Goal: Information Seeking & Learning: Learn about a topic

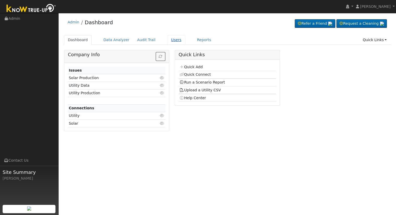
click at [167, 41] on link "Users" at bounding box center [176, 40] width 18 height 10
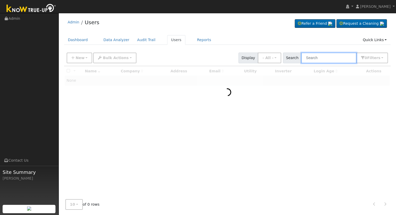
click at [323, 58] on input "text" at bounding box center [329, 58] width 55 height 11
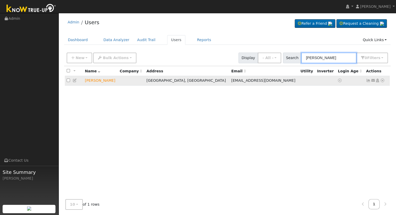
type input "mark bil"
click at [383, 81] on icon at bounding box center [383, 81] width 5 height 4
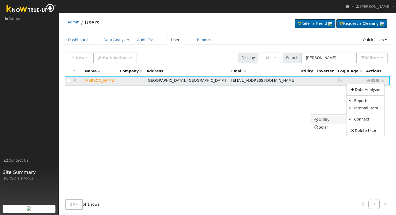
click at [328, 119] on link "Utility" at bounding box center [329, 120] width 36 height 7
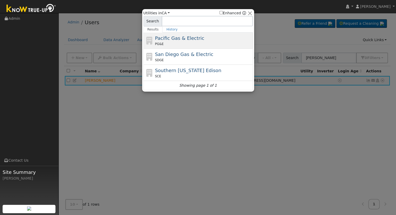
click at [217, 42] on div "PG&E" at bounding box center [203, 44] width 97 height 5
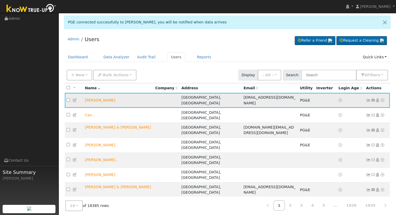
click at [383, 99] on icon at bounding box center [383, 101] width 5 height 4
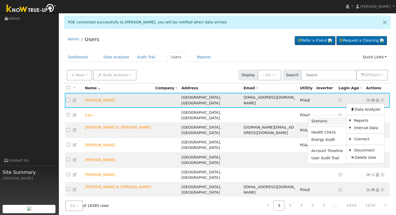
click at [336, 120] on link "Scenario" at bounding box center [327, 121] width 39 height 7
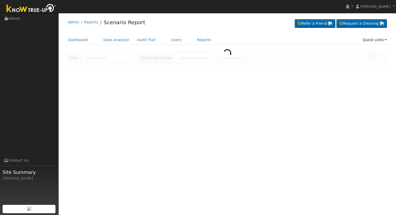
type input "[PERSON_NAME]"
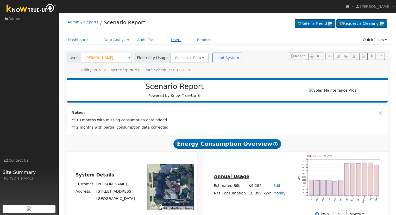
click at [168, 38] on link "Users" at bounding box center [176, 40] width 18 height 10
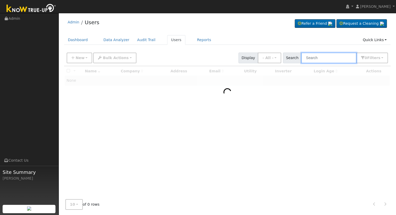
click at [318, 57] on input "text" at bounding box center [329, 58] width 55 height 11
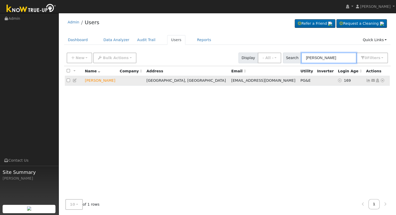
type input "mary bilj"
click at [382, 79] on icon at bounding box center [383, 81] width 5 height 4
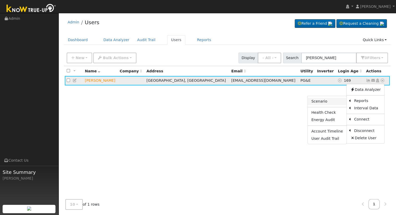
click at [333, 101] on link "Scenario" at bounding box center [327, 101] width 39 height 7
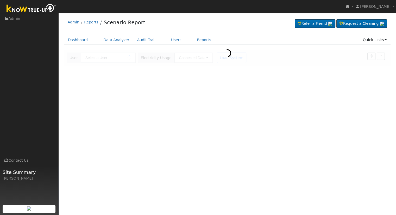
type input "[PERSON_NAME]"
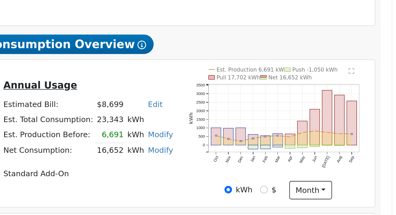
scroll to position [52, 0]
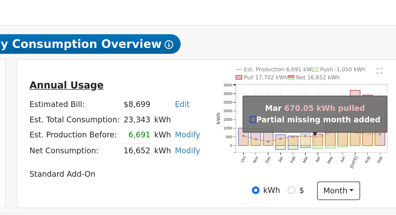
click at [342, 139] on rect "onclick=""" at bounding box center [341, 137] width 5 height 5
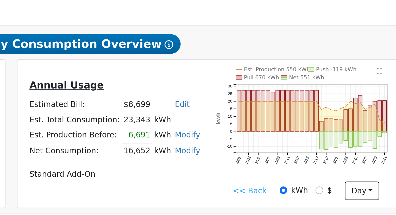
click at [314, 164] on link "<< Back" at bounding box center [315, 162] width 16 height 5
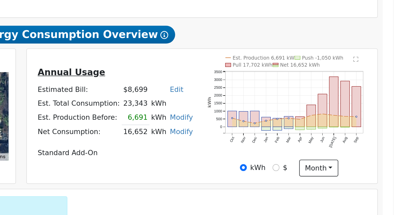
scroll to position [50, 0]
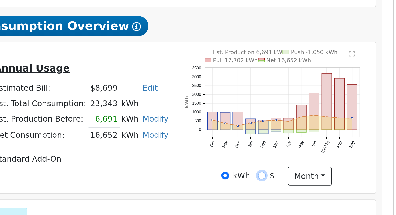
click at [336, 166] on input "$" at bounding box center [335, 165] width 4 height 4
radio input "true"
radio input "false"
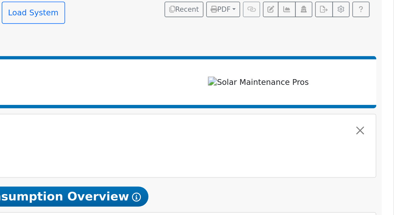
scroll to position [34, 0]
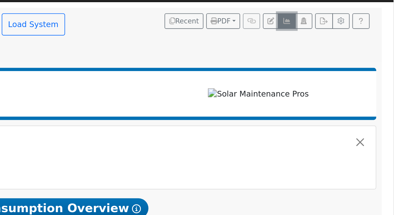
click at [347, 22] on icon "button" at bounding box center [346, 22] width 4 height 3
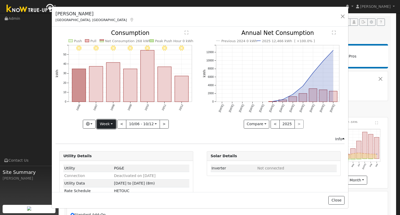
click at [108, 121] on button "Week" at bounding box center [106, 124] width 19 height 9
click at [115, 148] on link "Month" at bounding box center [115, 149] width 36 height 7
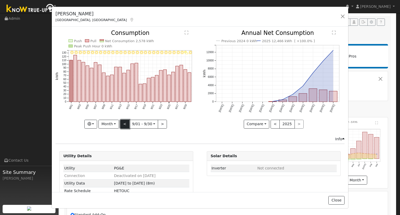
click at [124, 123] on button "<" at bounding box center [124, 124] width 9 height 9
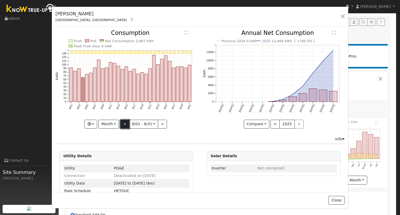
click at [124, 123] on button "<" at bounding box center [124, 124] width 9 height 9
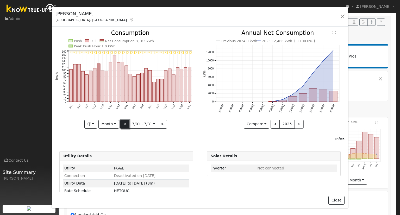
click at [124, 123] on button "<" at bounding box center [124, 124] width 9 height 9
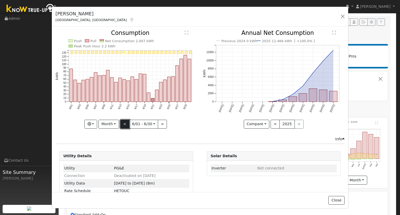
click at [124, 123] on button "<" at bounding box center [124, 124] width 9 height 9
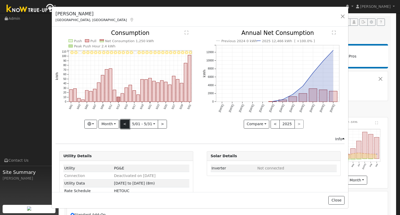
click at [124, 123] on button "<" at bounding box center [124, 124] width 9 height 9
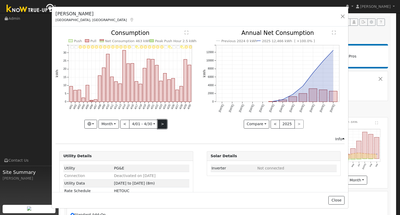
click at [160, 123] on button ">" at bounding box center [162, 124] width 9 height 9
type input "[DATE]"
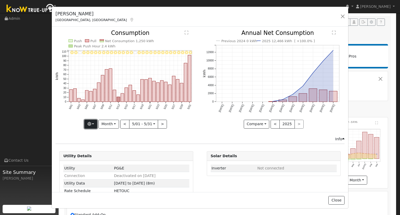
click at [92, 122] on button "button" at bounding box center [90, 124] width 13 height 9
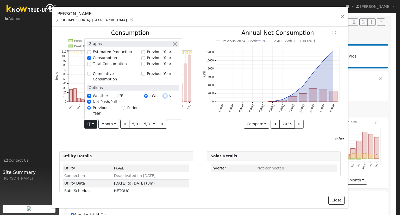
click at [165, 98] on input "$" at bounding box center [165, 96] width 4 height 4
radio input "true"
click at [177, 47] on button "button" at bounding box center [175, 43] width 5 height 5
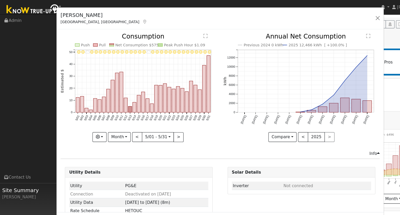
click at [274, 40] on text "2025 12,466 kWh [ +100.0% ]" at bounding box center [288, 41] width 53 height 4
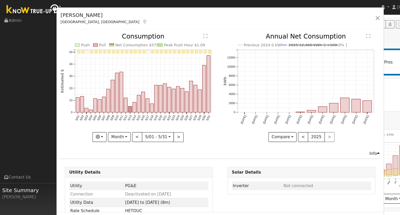
click at [279, 39] on text "2025 12,466 kWh [ +100.0% ]" at bounding box center [288, 41] width 53 height 4
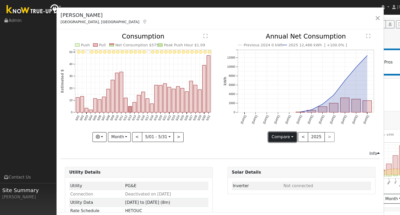
click at [261, 124] on button "Compare" at bounding box center [257, 124] width 26 height 9
click at [260, 141] on link "Current Year" at bounding box center [264, 141] width 41 height 7
click at [260, 123] on button "Current" at bounding box center [256, 124] width 23 height 9
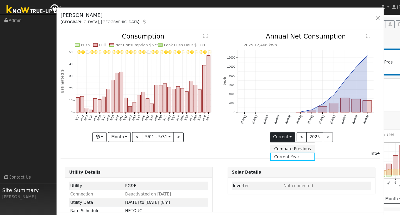
click at [264, 134] on link "Compare Previous" at bounding box center [266, 134] width 41 height 7
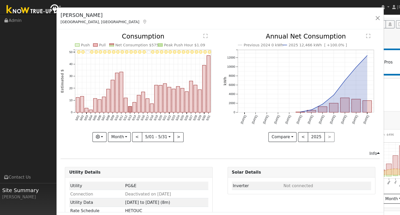
click at [309, 125] on div "Compare Compare Previous Current Year < 2025 >" at bounding box center [274, 124] width 142 height 9
click at [115, 121] on button "Month" at bounding box center [109, 124] width 21 height 9
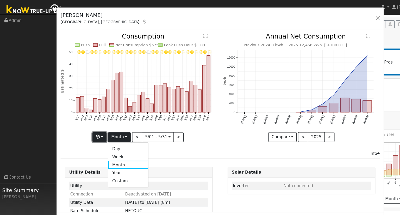
drag, startPoint x: 91, startPoint y: 122, endPoint x: 93, endPoint y: 126, distance: 3.8
click at [92, 122] on button "button" at bounding box center [90, 124] width 13 height 9
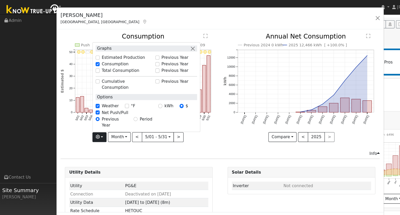
click at [149, 99] on div "kWh" at bounding box center [153, 95] width 19 height 5
click at [146, 98] on input "kWh" at bounding box center [146, 96] width 4 height 4
radio input "true"
radio input "false"
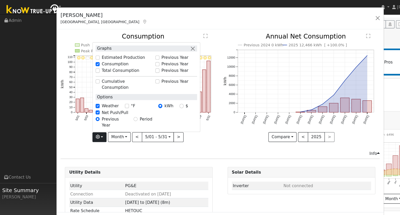
click at [183, 138] on div "Info" at bounding box center [200, 139] width 295 height 5
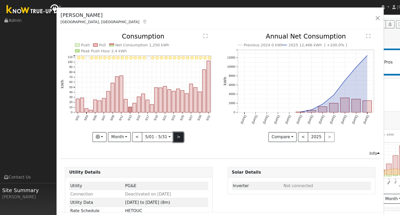
click at [161, 122] on button ">" at bounding box center [162, 124] width 9 height 9
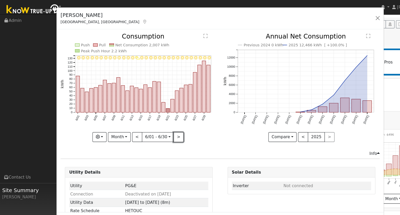
click at [161, 122] on button ">" at bounding box center [162, 124] width 9 height 9
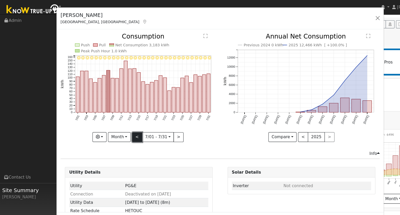
click at [123, 123] on button "<" at bounding box center [124, 124] width 9 height 9
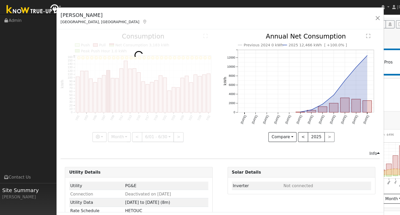
click at [123, 123] on div at bounding box center [127, 79] width 142 height 98
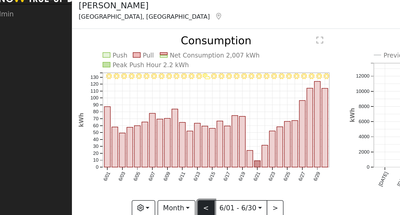
click at [122, 123] on button "<" at bounding box center [124, 124] width 9 height 9
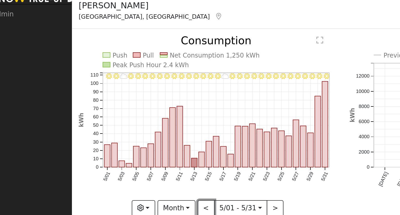
click at [125, 122] on button "<" at bounding box center [124, 124] width 9 height 9
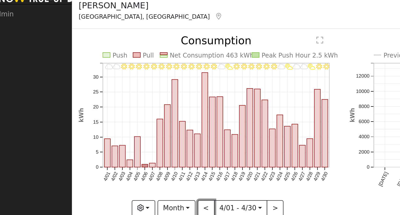
click at [125, 123] on button "<" at bounding box center [124, 124] width 9 height 9
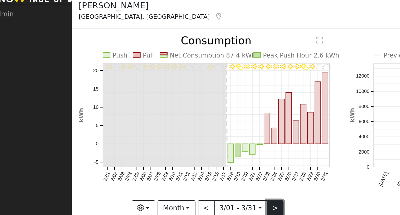
click at [161, 123] on button ">" at bounding box center [162, 124] width 9 height 9
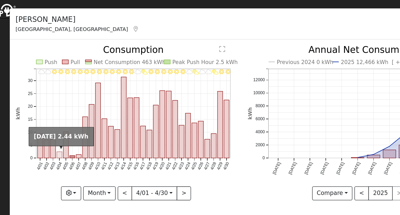
click at [83, 99] on rect "onclick=""" at bounding box center [83, 100] width 3 height 4
type input "[DATE]"
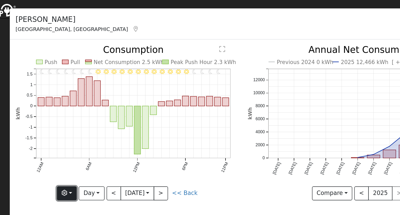
click at [93, 123] on button "button" at bounding box center [88, 124] width 13 height 9
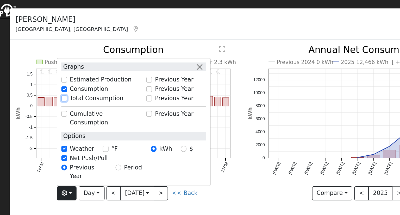
click at [88, 66] on input "Total Consumption" at bounding box center [87, 64] width 4 height 4
checkbox input "true"
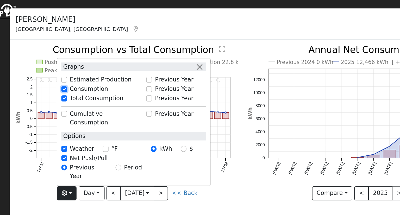
click at [88, 60] on input "Consumption" at bounding box center [87, 58] width 4 height 4
checkbox input "false"
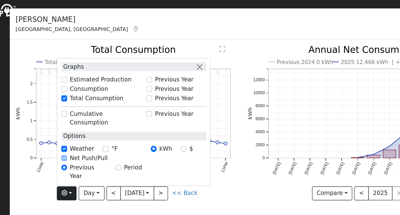
click at [166, 122] on link "<< Back" at bounding box center [163, 124] width 16 height 4
type input "[DATE]"
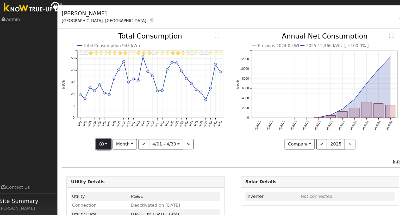
click at [94, 124] on button "button" at bounding box center [90, 124] width 13 height 9
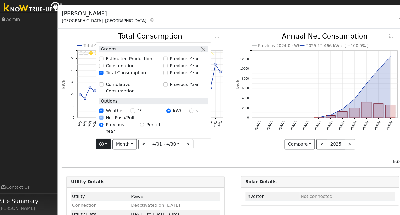
click at [103, 61] on label "Consumption" at bounding box center [105, 57] width 24 height 5
click at [91, 60] on input "Consumption" at bounding box center [89, 58] width 4 height 4
checkbox input "true"
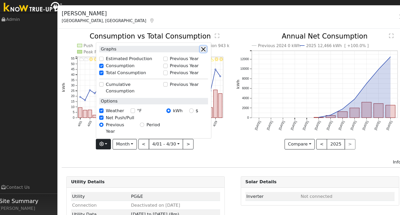
click at [176, 47] on button "button" at bounding box center [175, 43] width 5 height 5
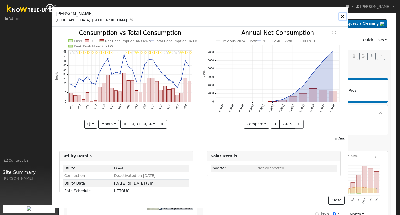
click at [343, 17] on button "button" at bounding box center [342, 16] width 7 height 7
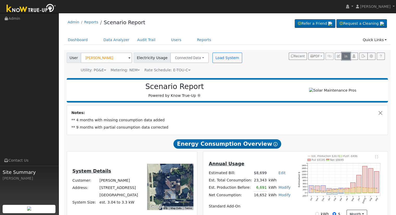
click at [348, 56] on icon "button" at bounding box center [346, 56] width 4 height 3
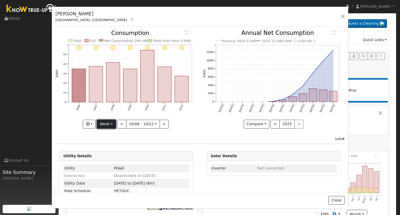
click at [111, 120] on button "Week" at bounding box center [106, 124] width 19 height 9
click at [119, 149] on link "Month" at bounding box center [115, 149] width 36 height 7
type input "[DATE]"
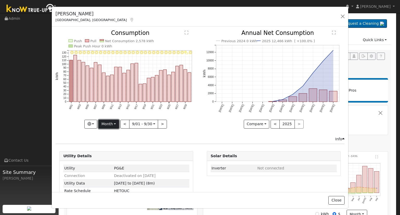
click at [105, 124] on button "Month" at bounding box center [109, 124] width 21 height 9
click at [117, 161] on link "Custom" at bounding box center [117, 164] width 36 height 7
click at [114, 123] on button "<" at bounding box center [114, 124] width 9 height 9
type input "[DATE]"
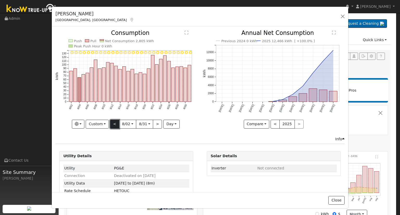
click at [114, 123] on button "<" at bounding box center [114, 124] width 9 height 9
type input "[DATE]"
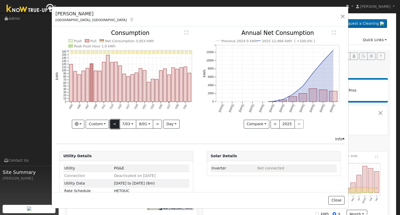
click at [114, 123] on button "<" at bounding box center [114, 124] width 9 height 9
type input "[DATE]"
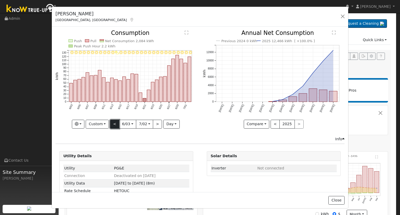
click at [114, 123] on button "<" at bounding box center [114, 124] width 9 height 9
type input "[DATE]"
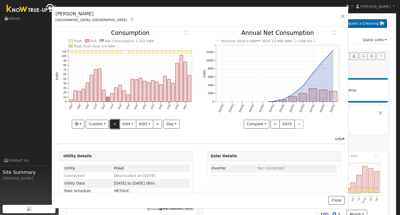
click at [114, 123] on button "<" at bounding box center [114, 124] width 9 height 9
type input "[DATE]"
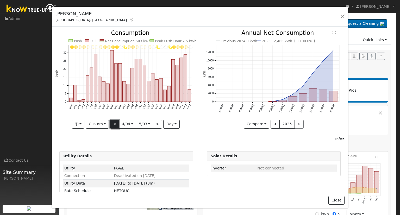
click at [114, 123] on button "<" at bounding box center [114, 124] width 9 height 9
type input "[DATE]"
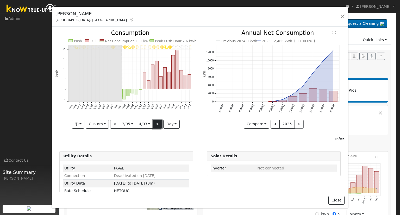
click at [157, 121] on button ">" at bounding box center [157, 124] width 9 height 9
type input "[DATE]"
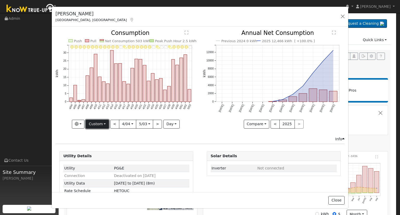
click at [97, 122] on button "Custom" at bounding box center [97, 124] width 23 height 9
click at [103, 161] on link "Custom" at bounding box center [104, 164] width 36 height 7
click at [128, 120] on input "[DATE]" at bounding box center [127, 124] width 17 height 8
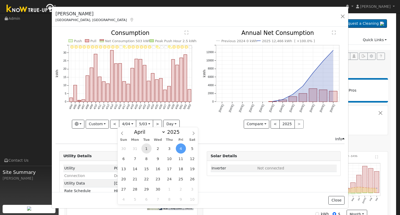
click at [148, 150] on span "1" at bounding box center [147, 149] width 10 height 10
type input "[DATE]"
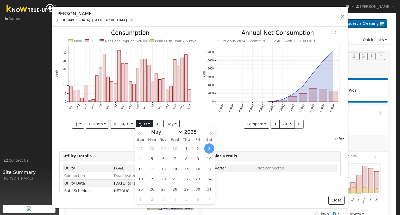
click at [142, 123] on input "[DATE]" at bounding box center [144, 124] width 17 height 8
click at [180, 133] on select "January February March April May June July August September October November De…" at bounding box center [166, 132] width 34 height 6
select select "8"
click at [153, 129] on select "January February March April May June July August September October November De…" at bounding box center [166, 132] width 34 height 6
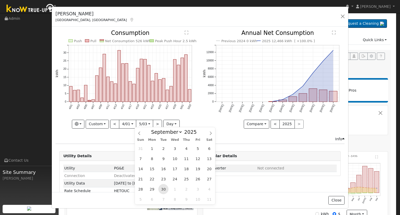
click at [165, 188] on span "30" at bounding box center [163, 189] width 10 height 10
type input "[DATE]"
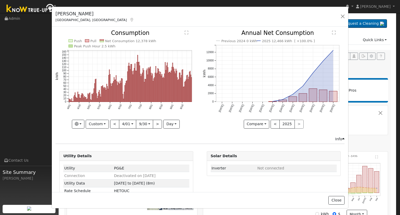
click at [189, 124] on icon "Push Pull Net Consumption 12,378 kWh Peak Push Hour 2.5 kWh 4/01 4/16 5/01 5/16…" at bounding box center [127, 79] width 142 height 98
click at [101, 125] on button "Custom" at bounding box center [97, 124] width 23 height 9
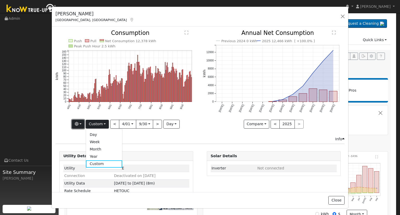
click at [74, 122] on button "button" at bounding box center [78, 124] width 13 height 9
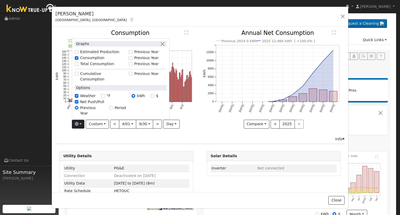
click at [89, 67] on label "Total Consumption" at bounding box center [97, 63] width 34 height 5
click at [78, 66] on input "Total Consumption" at bounding box center [77, 64] width 4 height 4
checkbox input "true"
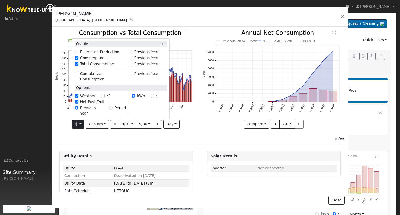
click at [87, 61] on label "Consumption" at bounding box center [92, 57] width 24 height 5
click at [78, 60] on input "Consumption" at bounding box center [77, 58] width 4 height 4
checkbox input "false"
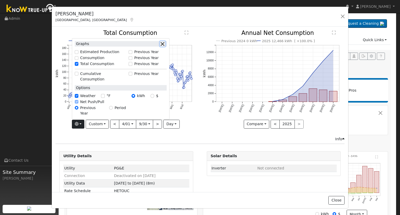
click at [164, 47] on button "button" at bounding box center [162, 43] width 5 height 5
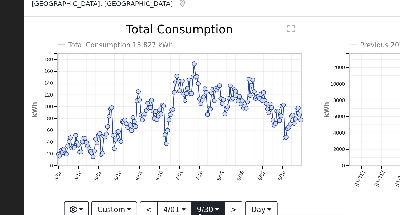
click at [148, 123] on input "[DATE]" at bounding box center [144, 124] width 17 height 8
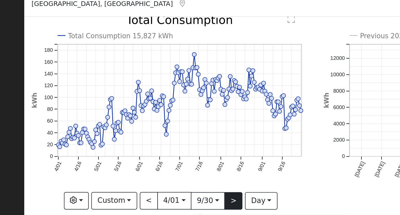
scroll to position [12, 0]
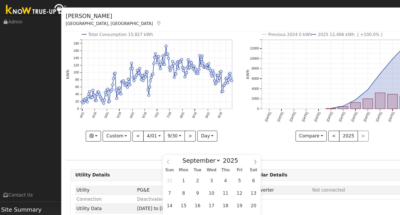
click at [140, 133] on icon at bounding box center [140, 134] width 4 height 4
click at [140, 134] on icon at bounding box center [140, 134] width 4 height 4
select select "4"
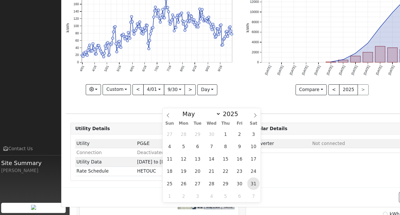
click at [208, 190] on span "31" at bounding box center [209, 189] width 10 height 10
type input "[DATE]"
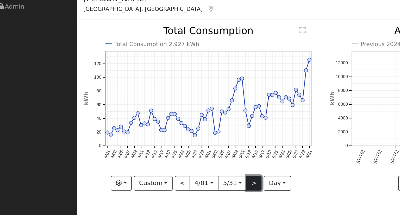
scroll to position [0, 0]
click at [156, 122] on button ">" at bounding box center [157, 124] width 9 height 9
type input "[DATE]"
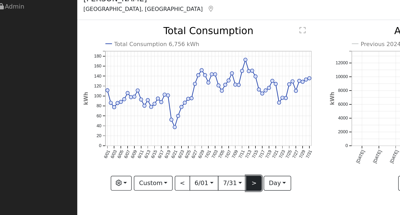
drag, startPoint x: 155, startPoint y: 122, endPoint x: 149, endPoint y: 119, distance: 7.3
click at [155, 122] on button ">" at bounding box center [157, 124] width 9 height 9
type input "[DATE]"
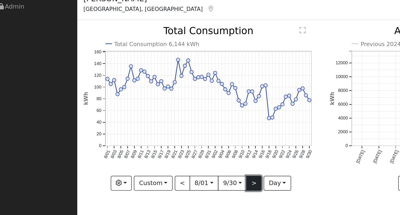
click at [156, 124] on button ">" at bounding box center [157, 124] width 9 height 9
type input "[DATE]"
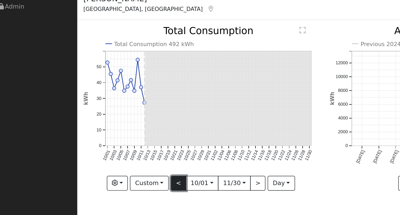
click at [115, 121] on button "<" at bounding box center [112, 124] width 9 height 9
type input "[DATE]"
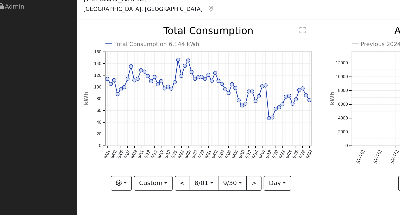
click at [113, 122] on div at bounding box center [127, 79] width 142 height 98
click at [113, 122] on button "<" at bounding box center [114, 124] width 9 height 9
type input "[DATE]"
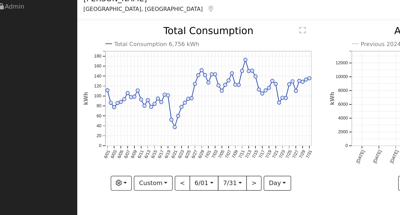
click at [113, 122] on div at bounding box center [127, 79] width 142 height 98
click at [113, 122] on button "<" at bounding box center [114, 124] width 9 height 9
type input "[DATE]"
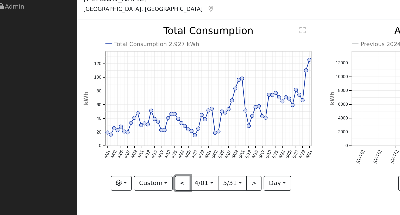
click at [113, 122] on button "<" at bounding box center [114, 124] width 9 height 9
type input "[DATE]"
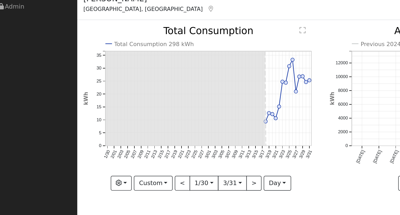
click at [155, 122] on div at bounding box center [127, 79] width 142 height 98
click at [155, 122] on button ">" at bounding box center [157, 124] width 9 height 9
type input "[DATE]"
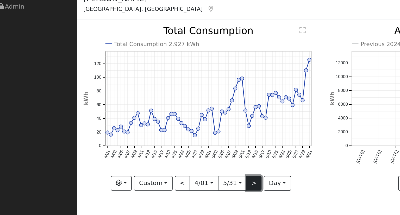
click at [157, 122] on button ">" at bounding box center [157, 124] width 9 height 9
type input "[DATE]"
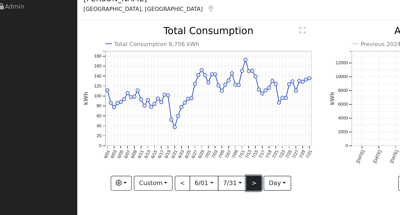
click at [155, 122] on button ">" at bounding box center [157, 124] width 9 height 9
type input "[DATE]"
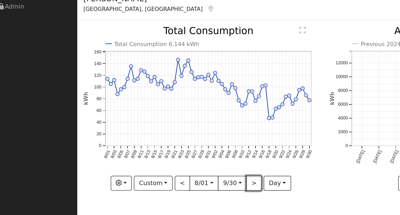
click at [154, 122] on button ">" at bounding box center [157, 124] width 9 height 9
type input "[DATE]"
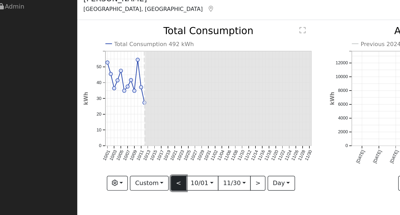
click at [112, 124] on button "<" at bounding box center [112, 124] width 9 height 9
type input "[DATE]"
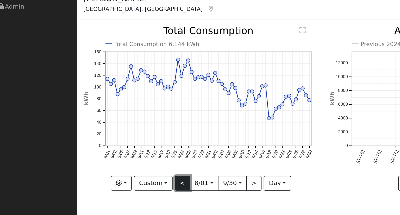
click at [112, 124] on button "<" at bounding box center [114, 124] width 9 height 9
type input "[DATE]"
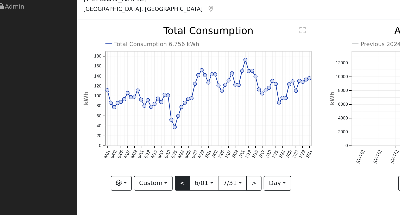
click at [112, 124] on div at bounding box center [127, 79] width 142 height 98
click at [111, 124] on button "<" at bounding box center [114, 124] width 9 height 9
type input "[DATE]"
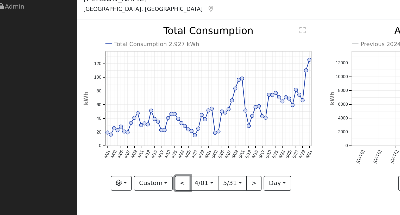
click at [113, 124] on button "<" at bounding box center [114, 124] width 9 height 9
type input "[DATE]"
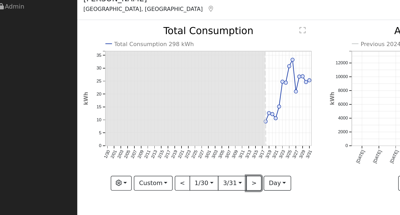
click at [156, 121] on button ">" at bounding box center [157, 124] width 9 height 9
type input "[DATE]"
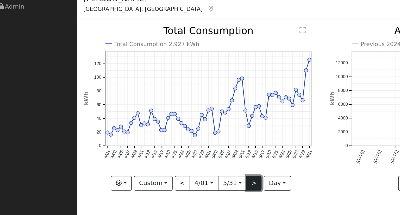
click at [156, 123] on button ">" at bounding box center [157, 124] width 9 height 9
type input "[DATE]"
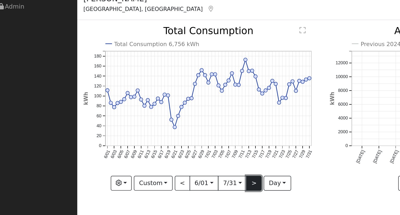
click at [157, 123] on button ">" at bounding box center [157, 124] width 9 height 9
type input "[DATE]"
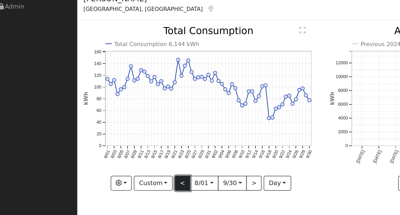
click at [116, 122] on button "<" at bounding box center [114, 124] width 9 height 9
type input "[DATE]"
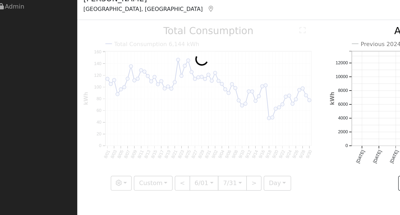
click at [116, 122] on div at bounding box center [127, 79] width 142 height 98
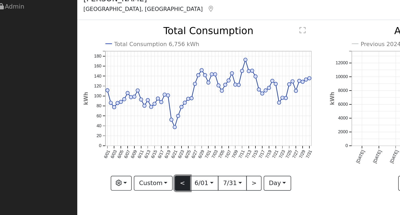
click at [115, 122] on button "<" at bounding box center [114, 124] width 9 height 9
type input "[DATE]"
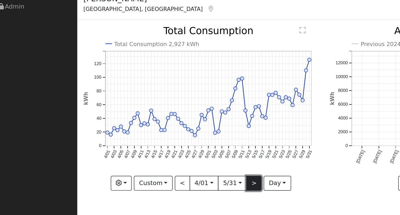
click at [157, 122] on button ">" at bounding box center [157, 124] width 9 height 9
type input "[DATE]"
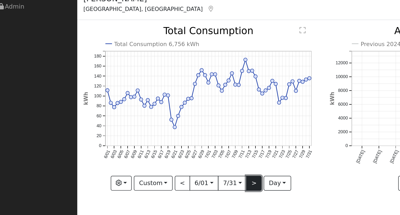
click at [157, 122] on button ">" at bounding box center [157, 124] width 9 height 9
type input "[DATE]"
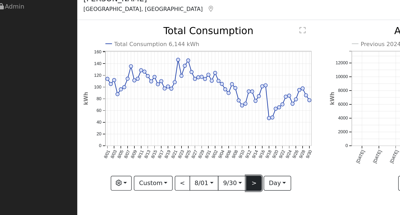
click at [158, 121] on button ">" at bounding box center [157, 124] width 9 height 9
type input "[DATE]"
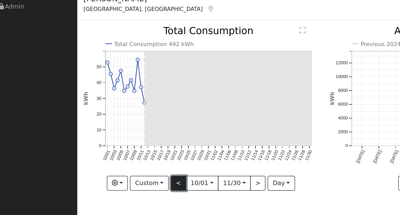
click at [114, 122] on button "<" at bounding box center [112, 124] width 9 height 9
type input "[DATE]"
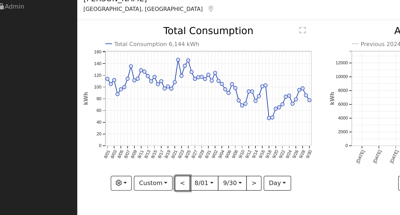
click at [114, 122] on button "<" at bounding box center [114, 124] width 9 height 9
type input "[DATE]"
